Goal: Find specific page/section: Find specific page/section

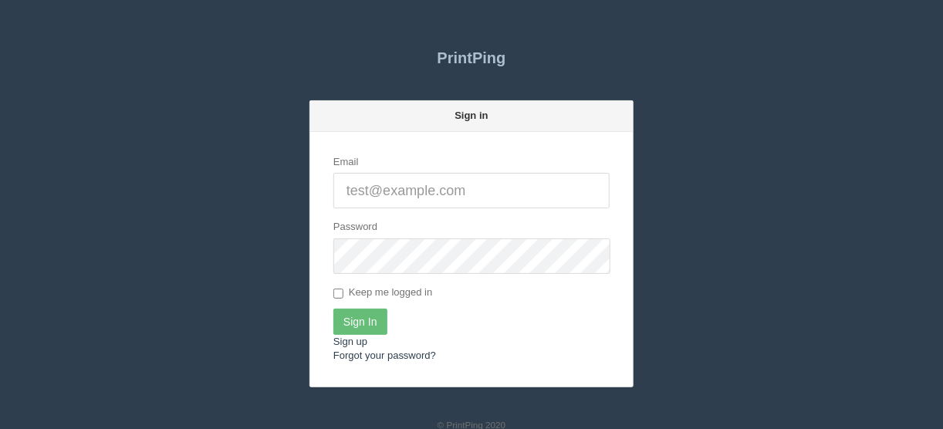
click at [358, 183] on input "Email" at bounding box center [471, 190] width 276 height 35
type input "[EMAIL_ADDRESS][DOMAIN_NAME]"
click at [356, 317] on input "Sign In" at bounding box center [360, 322] width 54 height 26
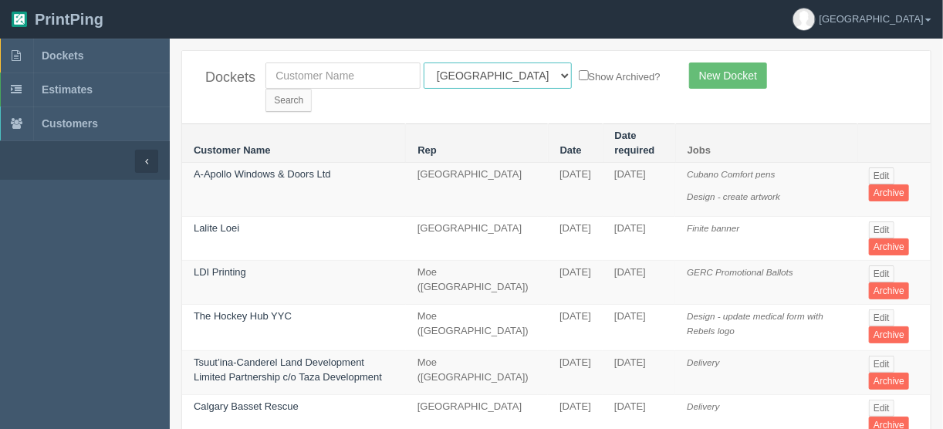
click at [489, 77] on select "All Users Ali Ali Test 1 Aly Amy Ankit Arif Brandon Dan France Greg Jim Mark Ma…" at bounding box center [498, 75] width 148 height 26
select select "11"
click at [424, 62] on select "All Users Ali Ali Test 1 Aly Amy Ankit Arif Brandon Dan France Greg Jim Mark Ma…" at bounding box center [498, 75] width 148 height 26
click at [312, 89] on input "Search" at bounding box center [288, 100] width 46 height 23
